Goal: Information Seeking & Learning: Learn about a topic

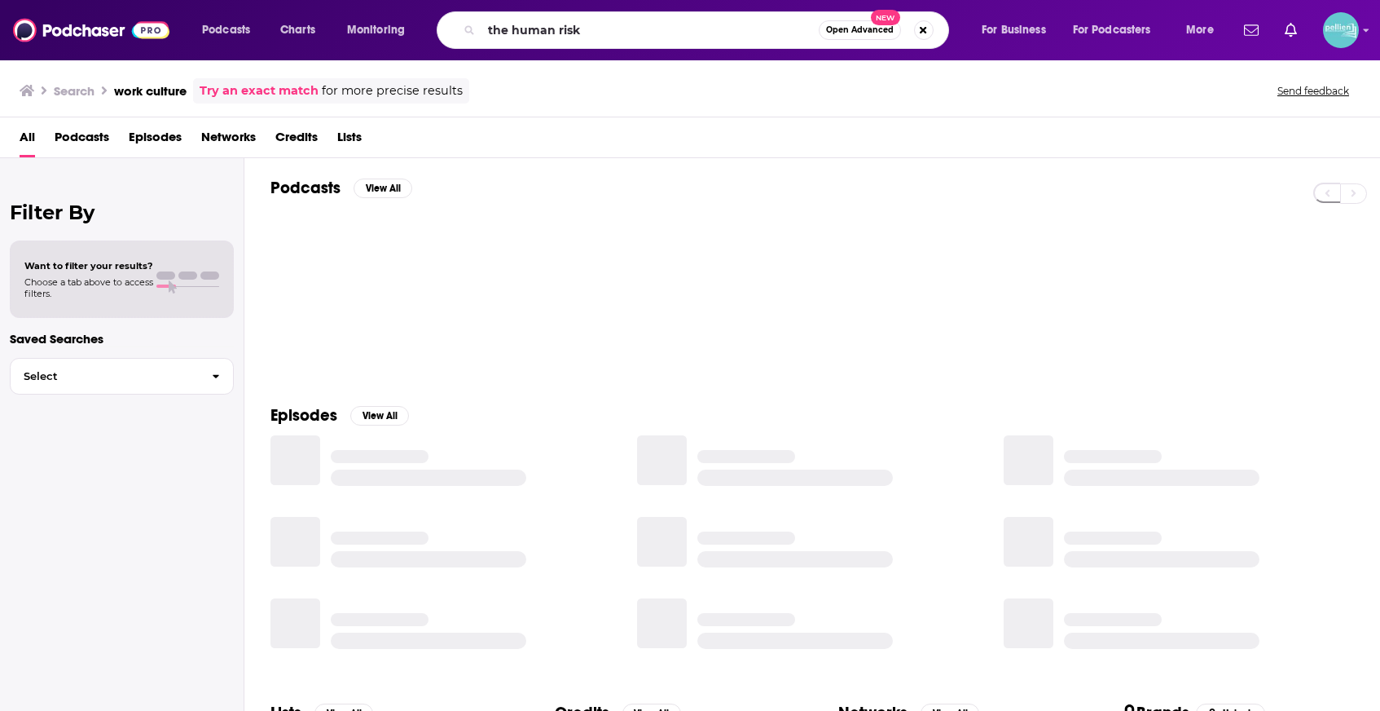
type input "the human risk"
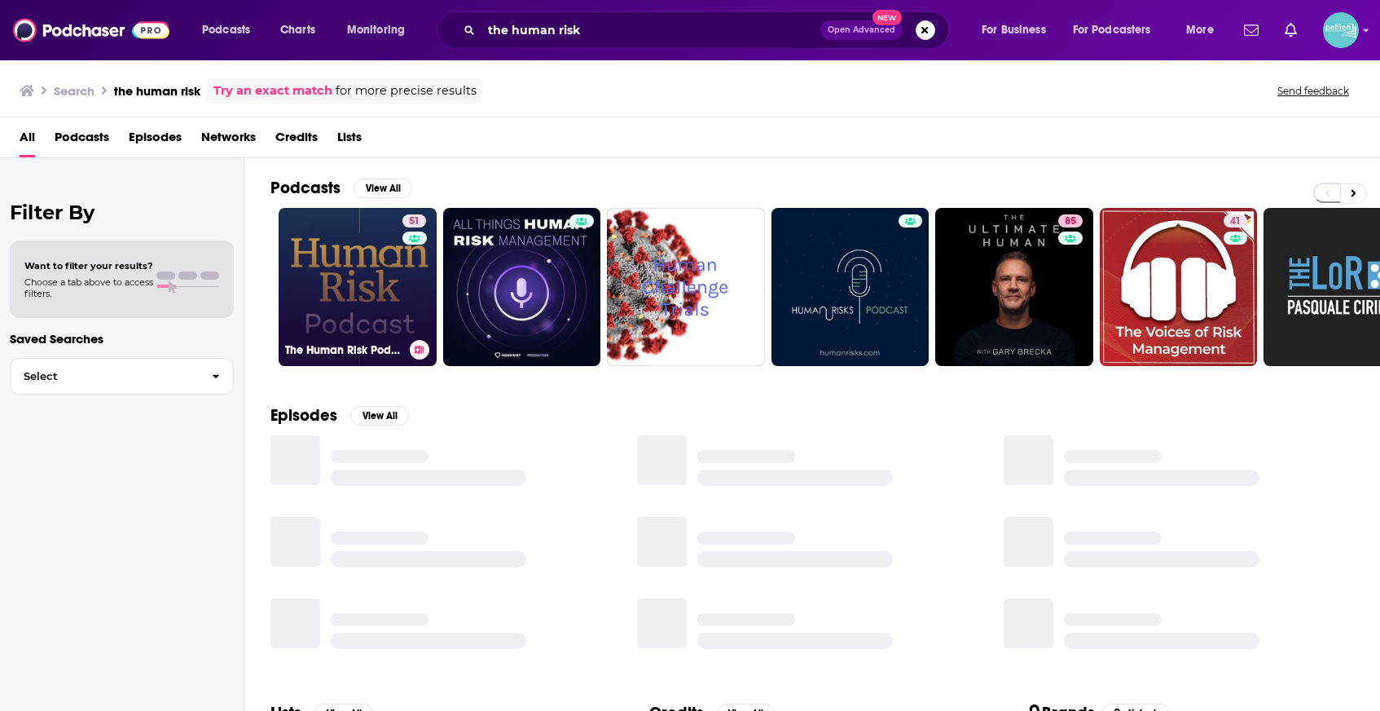
click at [350, 337] on link "51 The Human Risk Podcast" at bounding box center [358, 287] width 158 height 158
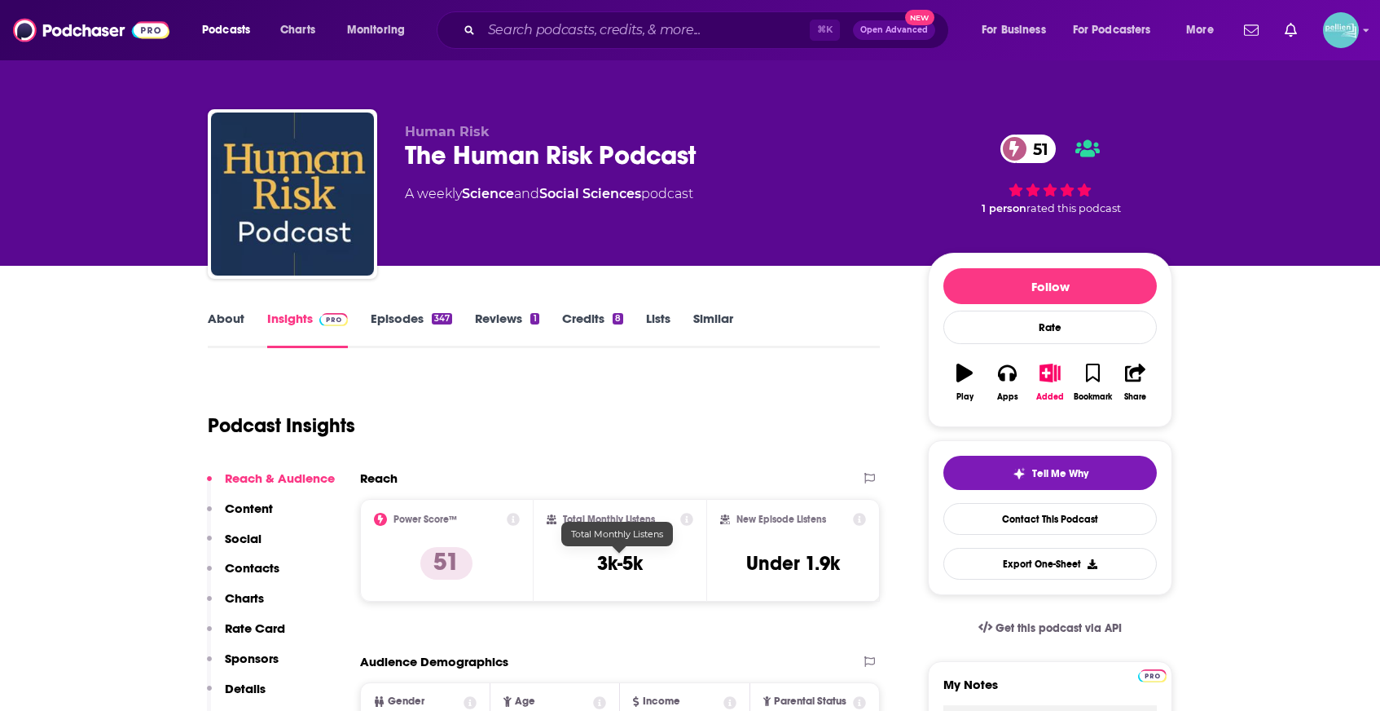
click at [649, 562] on div "Total Monthly Listens 3k-5k" at bounding box center [620, 550] width 147 height 75
click at [632, 565] on h3 "3k-5k" at bounding box center [620, 563] width 46 height 24
drag, startPoint x: 588, startPoint y: 565, endPoint x: 652, endPoint y: 565, distance: 63.6
click at [652, 565] on div "Total Monthly Listens 3k-5k" at bounding box center [620, 550] width 147 height 75
copy h3 "3k-5k"
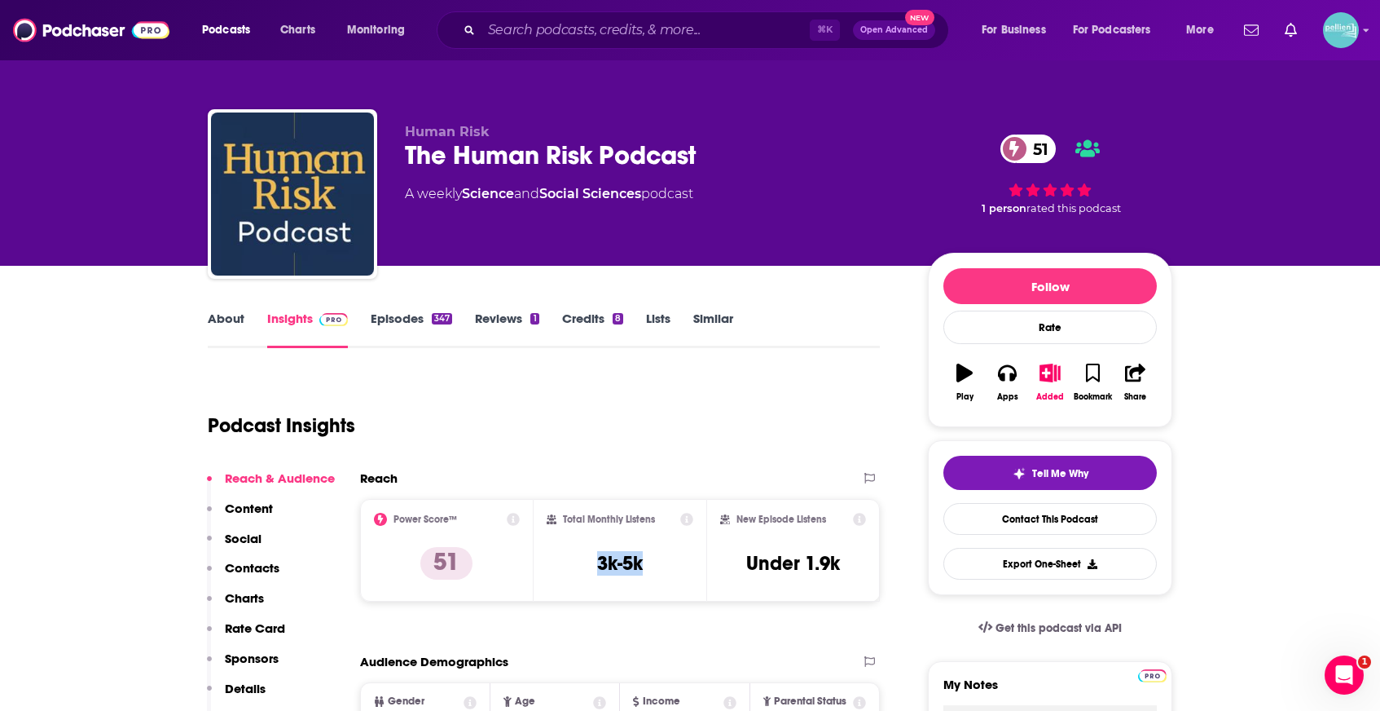
click at [223, 324] on link "About" at bounding box center [226, 328] width 37 height 37
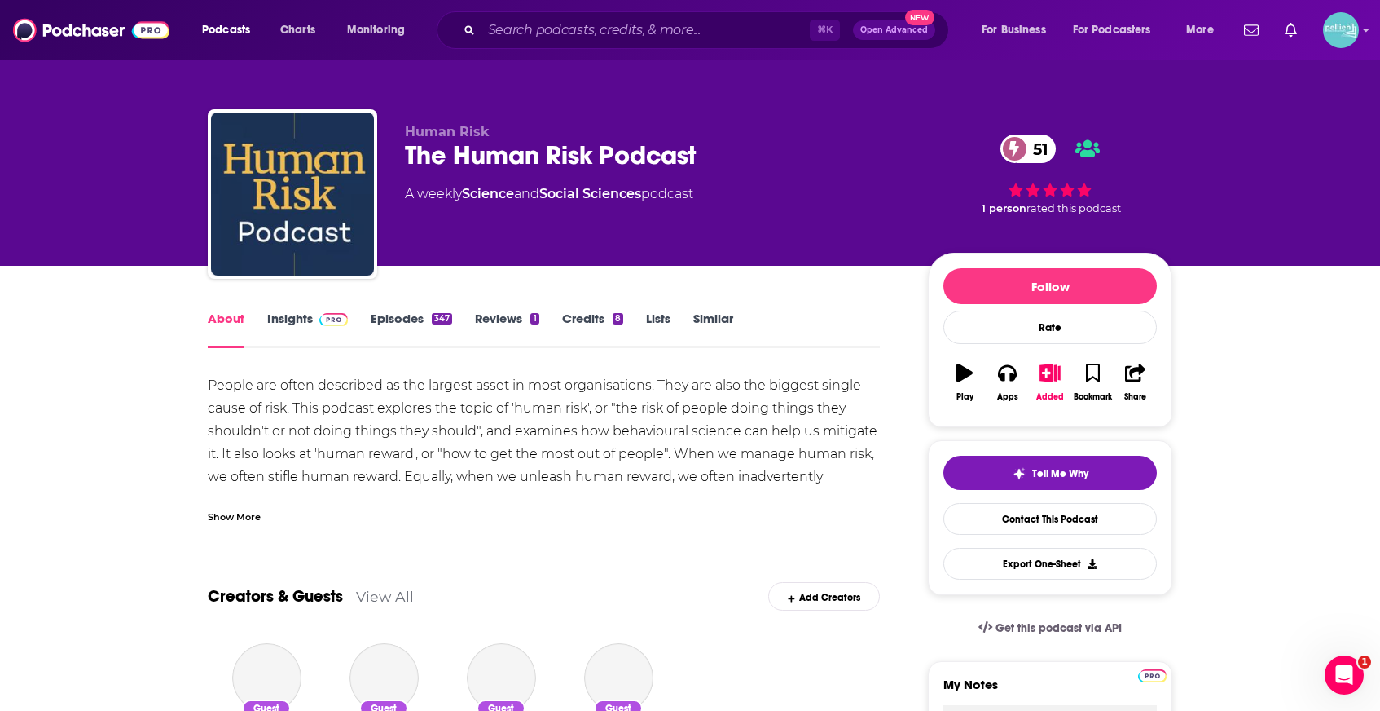
click at [306, 510] on div "Show More" at bounding box center [544, 510] width 672 height 28
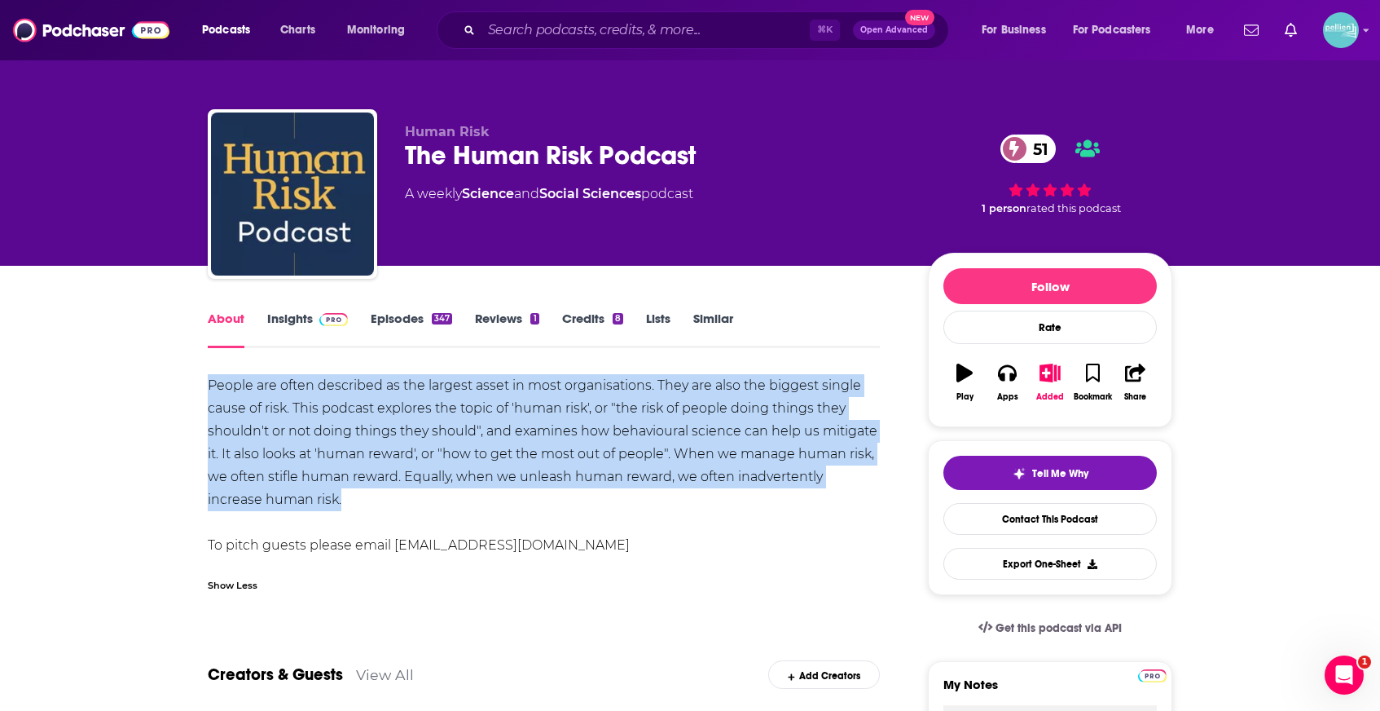
drag, startPoint x: 310, startPoint y: 507, endPoint x: 205, endPoint y: 383, distance: 161.9
copy div "People are often described as the largest asset in most organisations. They are…"
click at [301, 323] on link "Insights" at bounding box center [307, 328] width 81 height 37
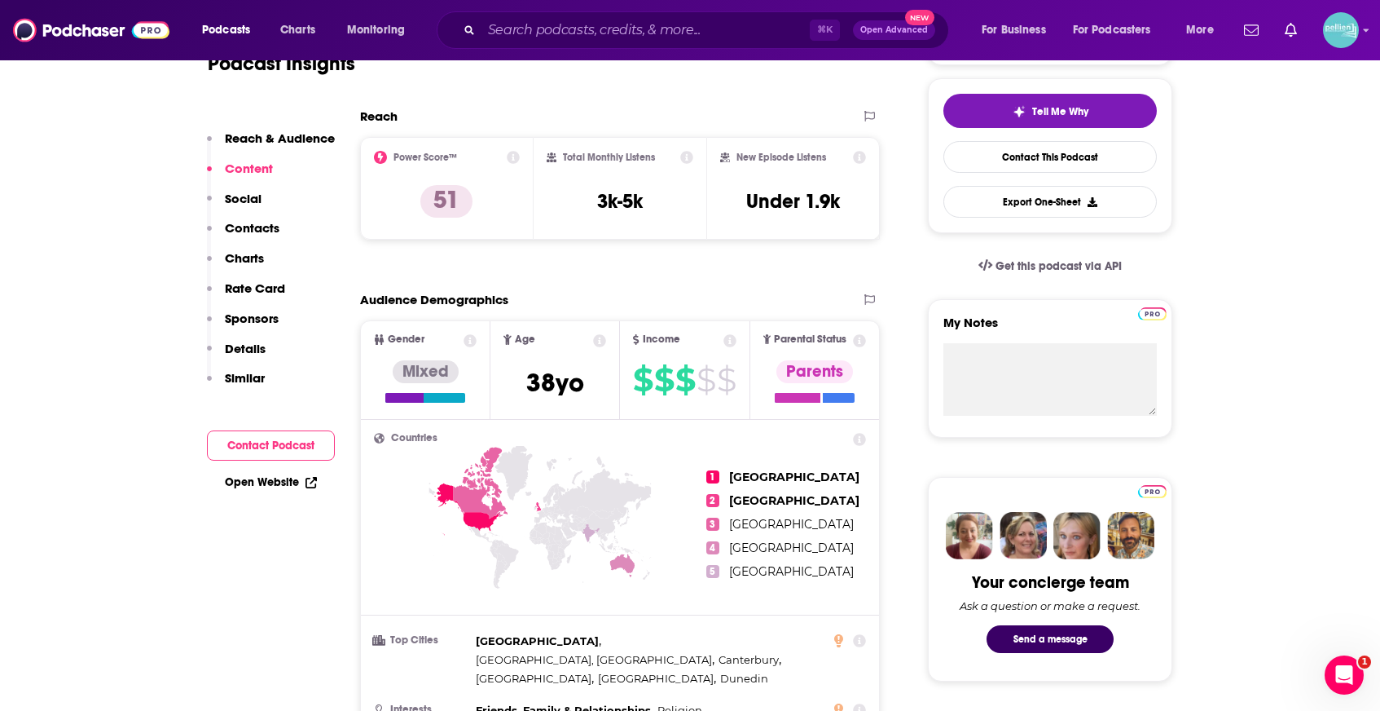
scroll to position [360, 0]
